Goal: Task Accomplishment & Management: Use online tool/utility

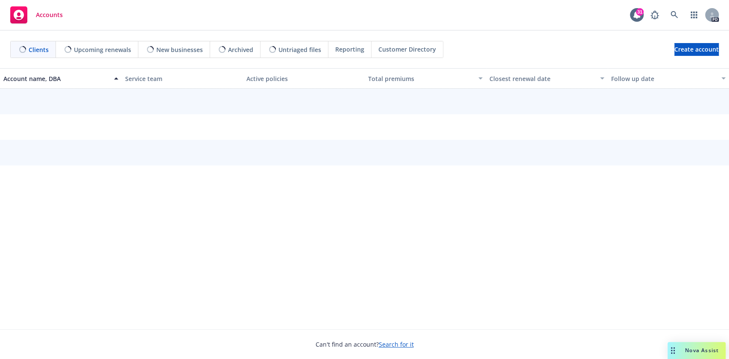
click at [681, 347] on div "Nova Assist" at bounding box center [701, 350] width 47 height 7
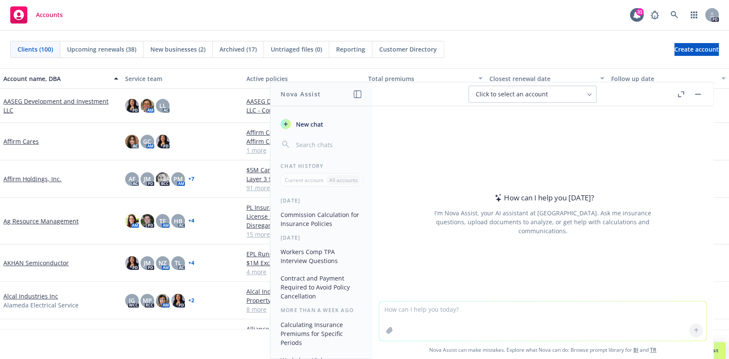
click at [458, 315] on textarea at bounding box center [542, 321] width 327 height 39
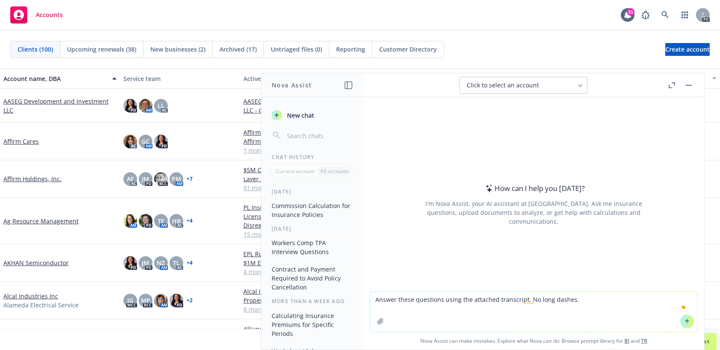
paste textarea "1. Can you briefly describe your career path to date and how you arrived at you…"
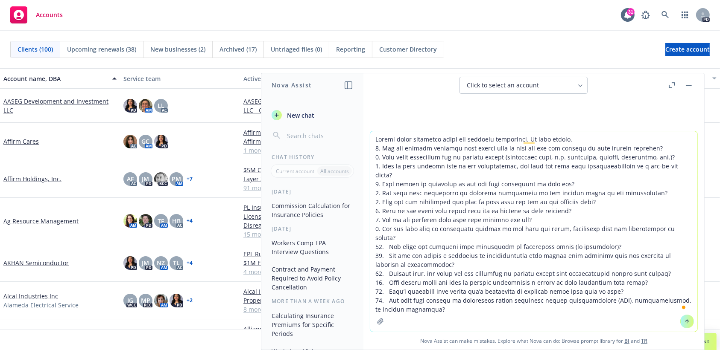
click at [458, 315] on textarea "To enrich screen reader interactions, please activate Accessibility in Grammarl…" at bounding box center [533, 231] width 327 height 201
click at [641, 175] on textarea "To enrich screen reader interactions, please activate Accessibility in Grammarl…" at bounding box center [533, 231] width 327 height 201
click at [588, 139] on textarea "To enrich screen reader interactions, please activate Accessibility in Grammarl…" at bounding box center [533, 231] width 327 height 201
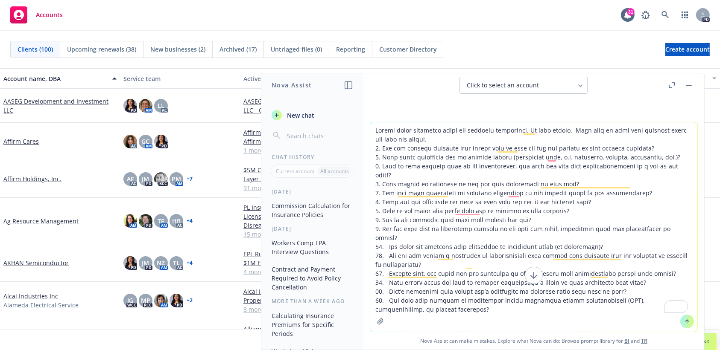
type textarea "Answer these questions using the attached transcript. No long dashes. Make sure…"
click at [377, 321] on icon "button" at bounding box center [380, 321] width 7 height 7
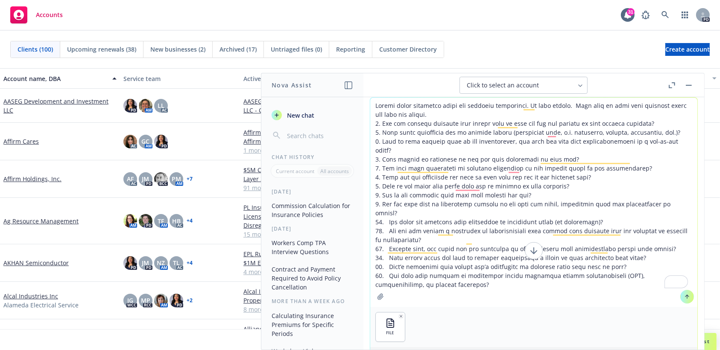
click at [374, 290] on button "button" at bounding box center [381, 297] width 14 height 14
click at [684, 296] on icon at bounding box center [687, 297] width 6 height 6
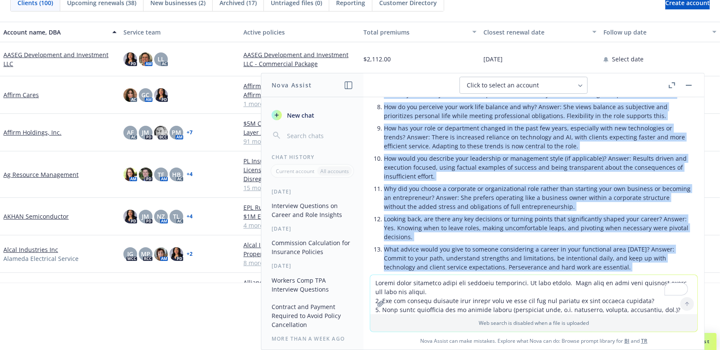
scroll to position [651, 0]
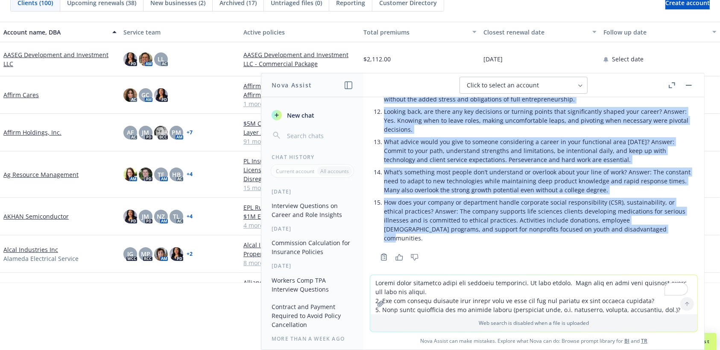
drag, startPoint x: 378, startPoint y: 217, endPoint x: 700, endPoint y: 225, distance: 322.4
click at [700, 225] on div "docx Interview transcript.docx Answer these questions using the attached transc…" at bounding box center [533, 223] width 341 height 253
click at [578, 178] on p "What’s something most people don’t understand or overlook about your line of wo…" at bounding box center [537, 181] width 307 height 27
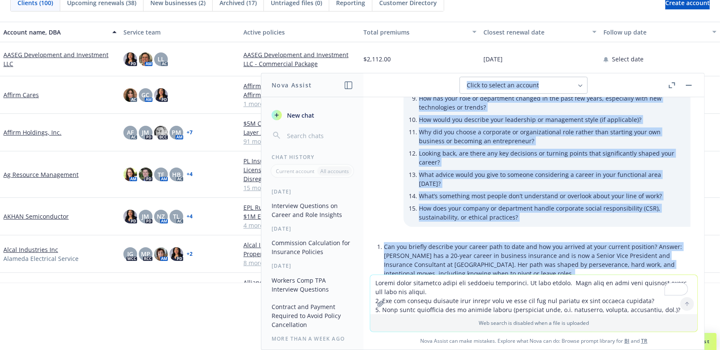
scroll to position [168, 0]
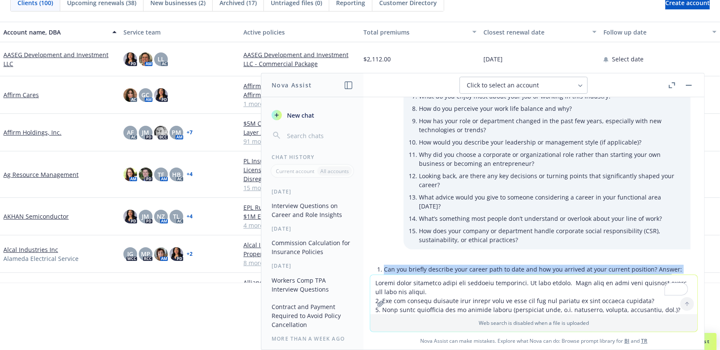
drag, startPoint x: 640, startPoint y: 227, endPoint x: 385, endPoint y: 258, distance: 256.3
copy ul "Can you briefly describe your career path to date and how you arrived at your c…"
